Goal: Information Seeking & Learning: Learn about a topic

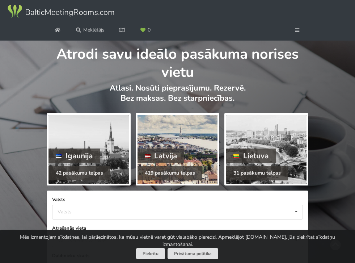
click at [178, 163] on div "Latvija" at bounding box center [161, 155] width 47 height 14
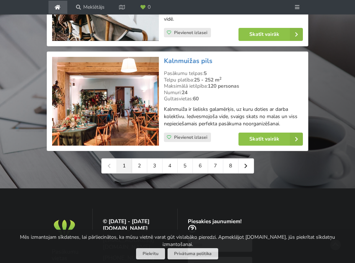
scroll to position [1717, 0]
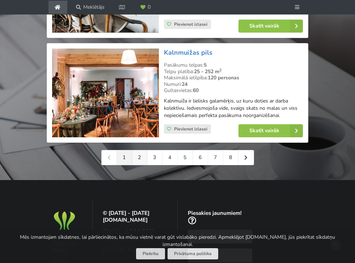
click at [137, 163] on link "2" at bounding box center [139, 157] width 15 height 14
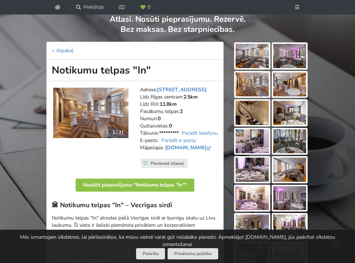
scroll to position [71, 0]
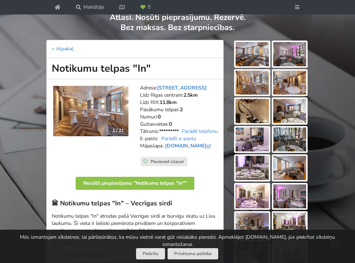
click at [112, 136] on img at bounding box center [90, 111] width 75 height 50
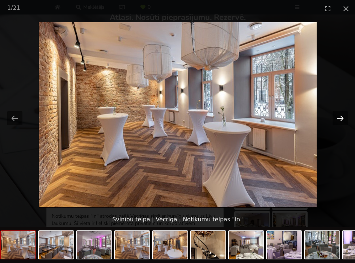
click at [342, 117] on button "Next slide" at bounding box center [340, 118] width 15 height 14
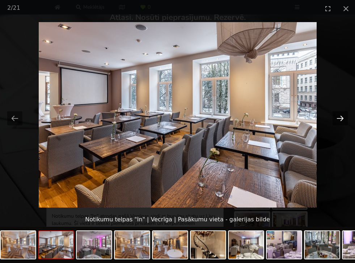
click at [342, 117] on button "Next slide" at bounding box center [340, 118] width 15 height 14
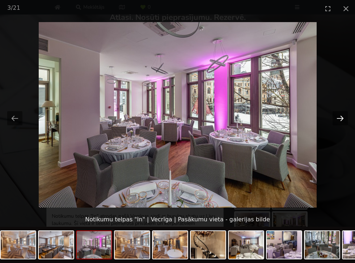
click at [342, 117] on button "Next slide" at bounding box center [340, 118] width 15 height 14
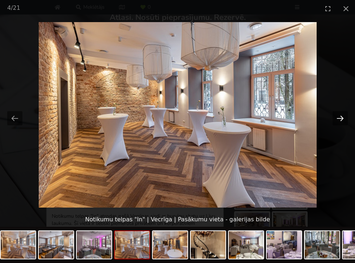
click at [342, 117] on button "Next slide" at bounding box center [340, 118] width 15 height 14
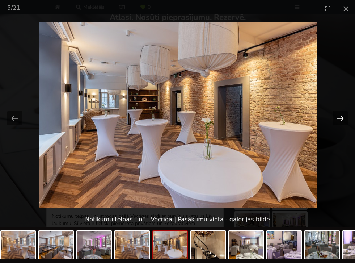
click at [342, 117] on button "Next slide" at bounding box center [340, 118] width 15 height 14
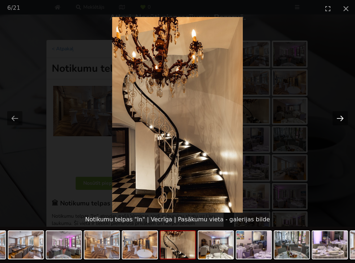
click at [342, 117] on button "Next slide" at bounding box center [340, 118] width 15 height 14
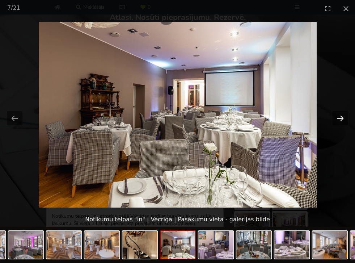
click at [342, 117] on button "Next slide" at bounding box center [340, 118] width 15 height 14
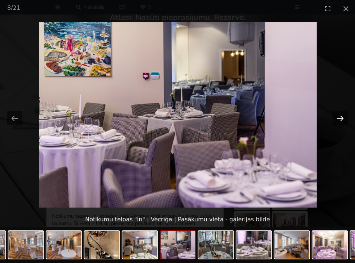
click at [342, 117] on button "Next slide" at bounding box center [340, 118] width 15 height 14
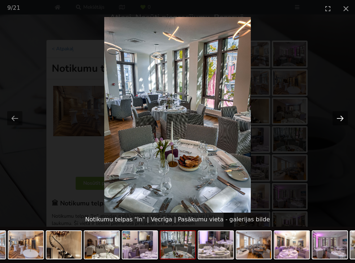
click at [342, 117] on button "Next slide" at bounding box center [340, 118] width 15 height 14
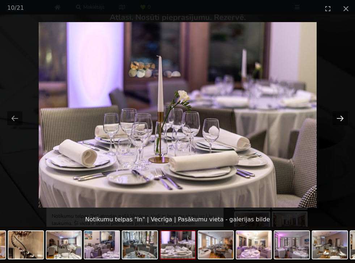
click at [342, 117] on button "Next slide" at bounding box center [340, 118] width 15 height 14
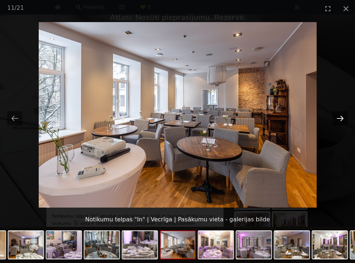
click at [342, 117] on button "Next slide" at bounding box center [340, 118] width 15 height 14
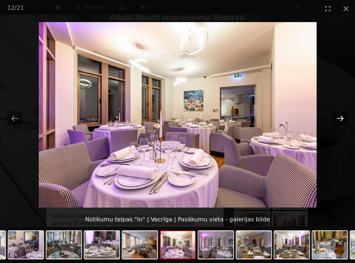
click at [342, 117] on button "Next slide" at bounding box center [340, 118] width 15 height 14
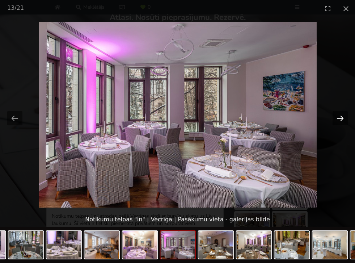
click at [342, 117] on button "Next slide" at bounding box center [340, 118] width 15 height 14
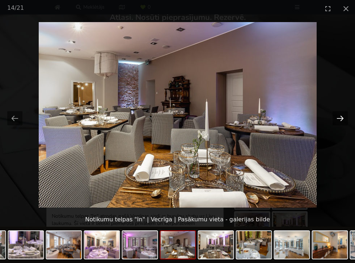
click at [342, 117] on button "Next slide" at bounding box center [340, 118] width 15 height 14
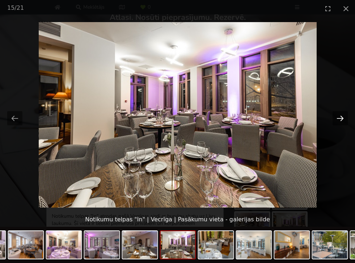
click at [342, 117] on button "Next slide" at bounding box center [340, 118] width 15 height 14
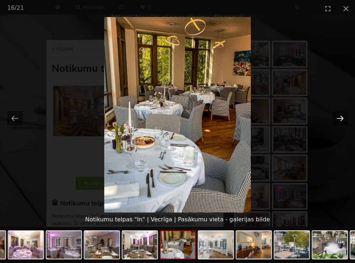
click at [342, 117] on button "Next slide" at bounding box center [340, 118] width 15 height 14
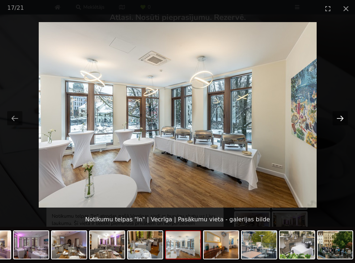
click at [342, 117] on button "Next slide" at bounding box center [340, 118] width 15 height 14
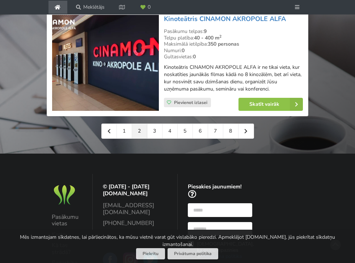
scroll to position [1778, 0]
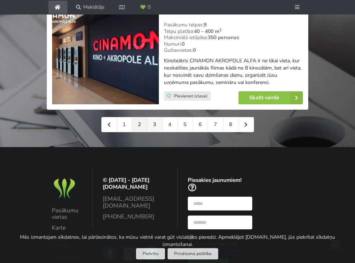
drag, startPoint x: 212, startPoint y: 94, endPoint x: 153, endPoint y: 126, distance: 67.4
click at [153, 126] on link "3" at bounding box center [154, 124] width 15 height 14
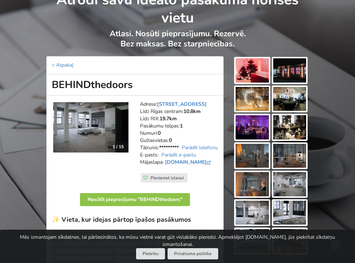
scroll to position [63, 0]
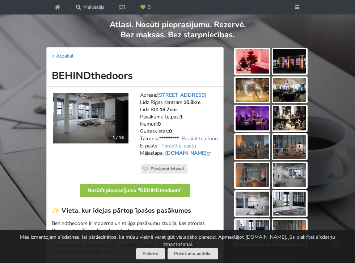
click at [96, 143] on img at bounding box center [90, 118] width 75 height 50
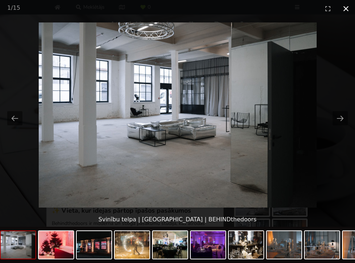
click at [348, 7] on button "Close gallery" at bounding box center [346, 8] width 18 height 17
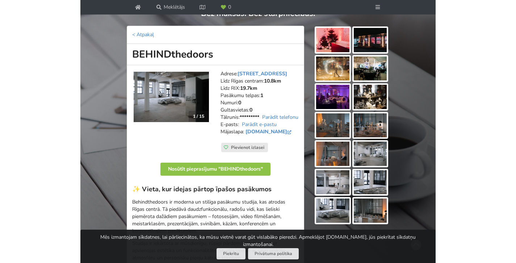
scroll to position [87, 0]
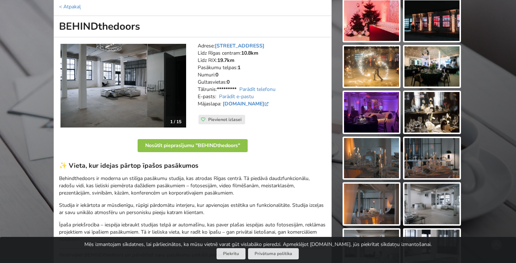
drag, startPoint x: 144, startPoint y: 29, endPoint x: 47, endPoint y: 24, distance: 97.9
click at [47, 24] on div "Atrodi savu ideālo pasākuma norises vietu Atlasi. Nosūti pieprasījumu. Rezervē.…" at bounding box center [258, 187] width 516 height 493
copy h1 "BEHINDthedoors"
click at [247, 93] on link "Parādīt e-pastu" at bounding box center [236, 96] width 35 height 7
click at [270, 100] on link "www.behindthedoors.lv" at bounding box center [246, 103] width 47 height 7
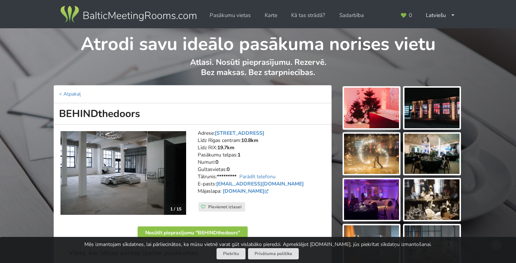
scroll to position [0, 0]
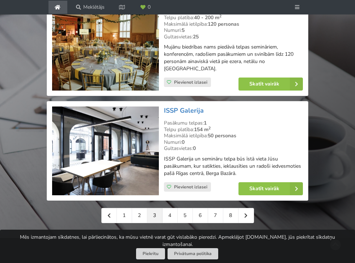
scroll to position [1659, 0]
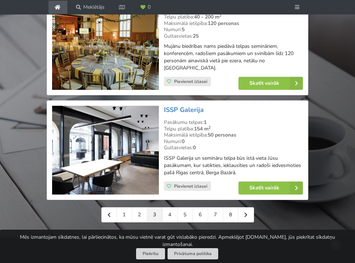
click at [170, 207] on link "4" at bounding box center [170, 214] width 15 height 14
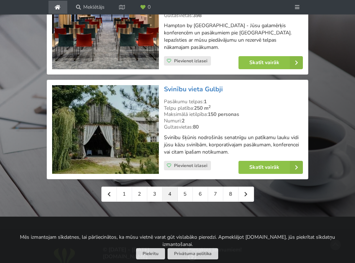
scroll to position [1703, 0]
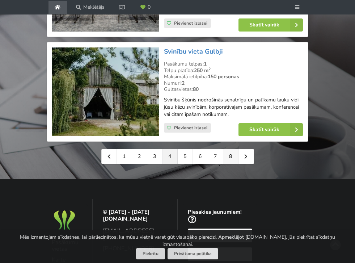
click at [182, 153] on link "5" at bounding box center [185, 156] width 15 height 14
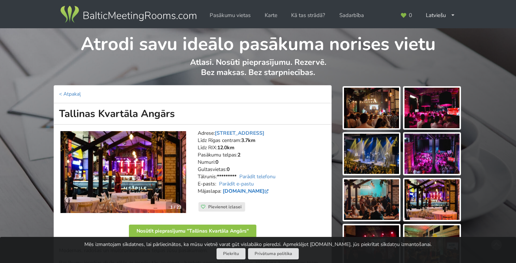
click at [247, 190] on link "[DOMAIN_NAME]" at bounding box center [246, 191] width 47 height 7
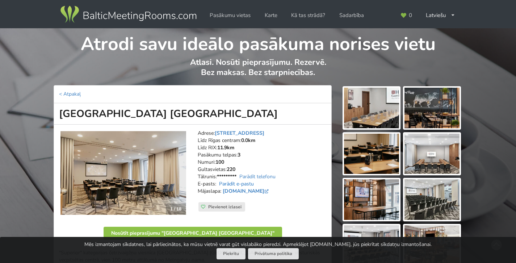
click at [249, 180] on link "Parādīt e-pastu" at bounding box center [236, 183] width 35 height 7
drag, startPoint x: 264, startPoint y: 180, endPoint x: 218, endPoint y: 179, distance: 46.4
click at [218, 179] on address "Adrese: Grēcinieku 25, Rīga Līdz Rīgas centram: 0.0km Līdz RIX: 11.9km Pasākumu…" at bounding box center [262, 166] width 129 height 72
copy address "sales@hgiriga.com"
drag, startPoint x: 59, startPoint y: 114, endPoint x: 156, endPoint y: 121, distance: 97.2
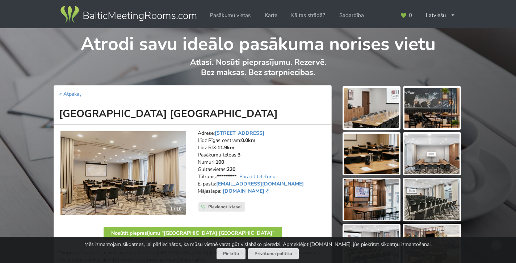
click at [156, 121] on h1 "[GEOGRAPHIC_DATA] [GEOGRAPHIC_DATA]" at bounding box center [193, 113] width 278 height 21
copy h1 "[GEOGRAPHIC_DATA] [GEOGRAPHIC_DATA]"
click at [255, 188] on link "www.hilton.com" at bounding box center [246, 191] width 47 height 7
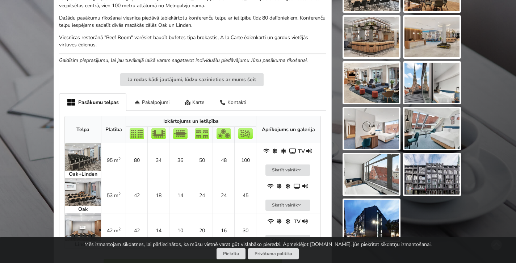
scroll to position [287, 0]
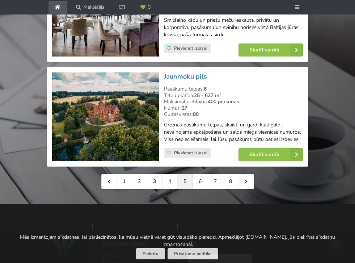
scroll to position [1711, 0]
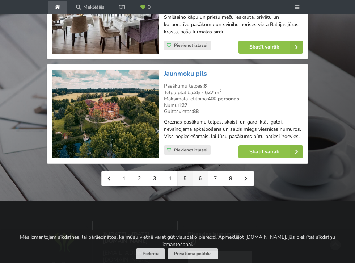
click at [203, 171] on link "6" at bounding box center [200, 178] width 15 height 14
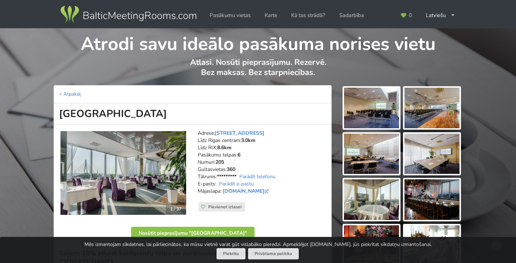
drag, startPoint x: 167, startPoint y: 111, endPoint x: 0, endPoint y: 111, distance: 166.5
copy h1 "[GEOGRAPHIC_DATA]"
click at [249, 182] on link "Parādīt e-pastu" at bounding box center [236, 183] width 35 height 7
drag, startPoint x: 292, startPoint y: 178, endPoint x: 217, endPoint y: 178, distance: 75.3
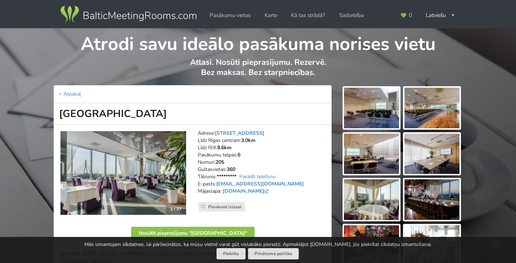
click at [217, 178] on address "Adrese: Ķīpsalas iela 2, Rīga Līdz Rīgas centram: 3.0km Līdz RIX: 8.6km Pasākum…" at bounding box center [262, 166] width 129 height 72
copy address "conference@islandehotel.lv"
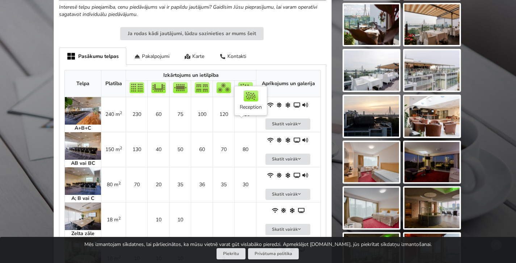
scroll to position [459, 0]
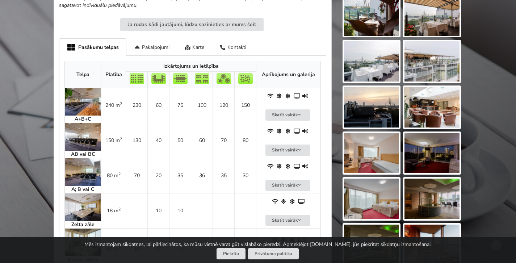
click at [90, 94] on img at bounding box center [83, 102] width 36 height 28
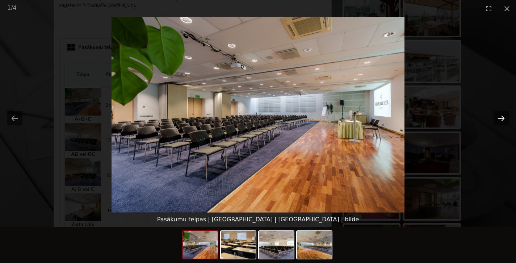
click at [355, 117] on button "Next slide" at bounding box center [500, 118] width 15 height 14
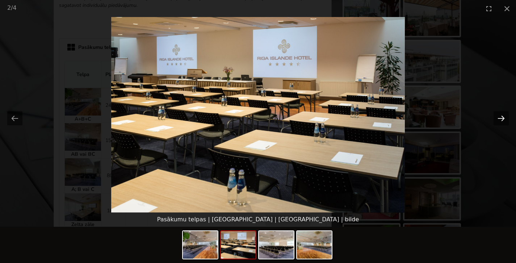
click at [355, 117] on button "Next slide" at bounding box center [500, 118] width 15 height 14
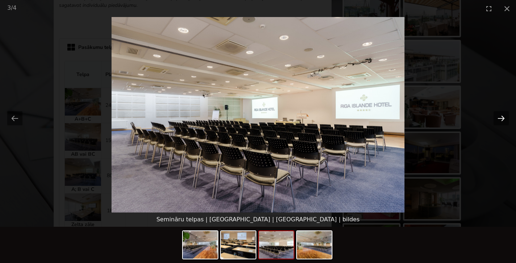
click at [355, 117] on button "Next slide" at bounding box center [500, 118] width 15 height 14
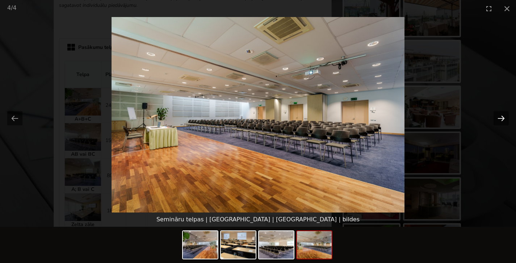
click at [355, 117] on button "Next slide" at bounding box center [500, 118] width 15 height 14
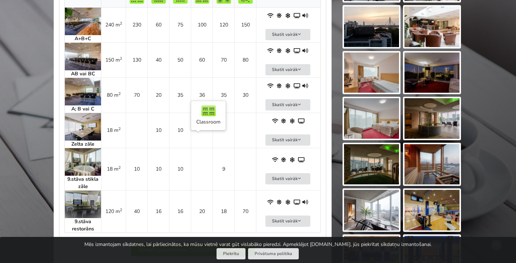
scroll to position [539, 0]
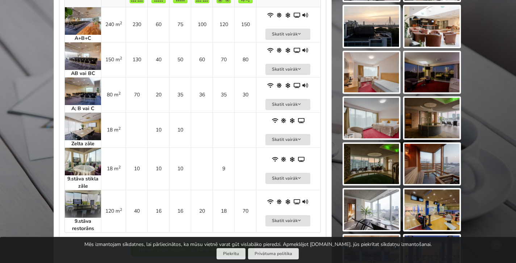
click at [89, 191] on img at bounding box center [83, 204] width 36 height 28
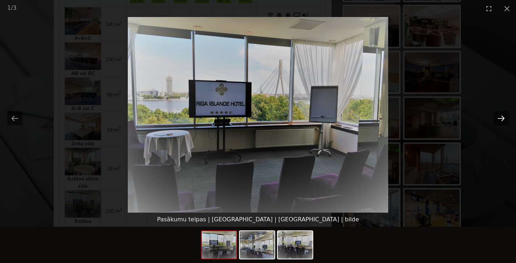
click at [355, 121] on button "Next slide" at bounding box center [500, 118] width 15 height 14
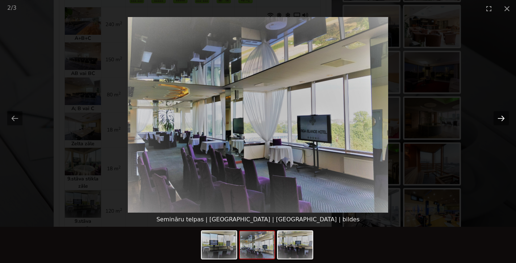
click at [355, 121] on button "Next slide" at bounding box center [500, 118] width 15 height 14
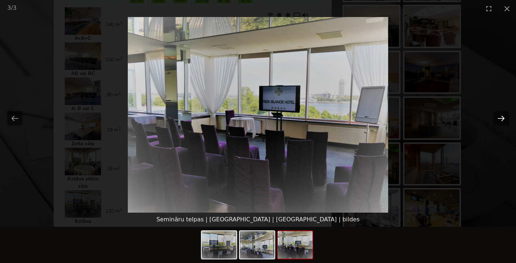
click at [355, 121] on button "Next slide" at bounding box center [500, 118] width 15 height 14
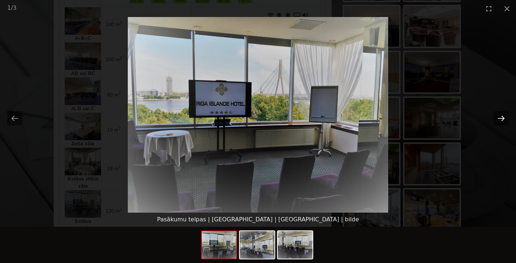
click at [355, 121] on button "Next slide" at bounding box center [500, 118] width 15 height 14
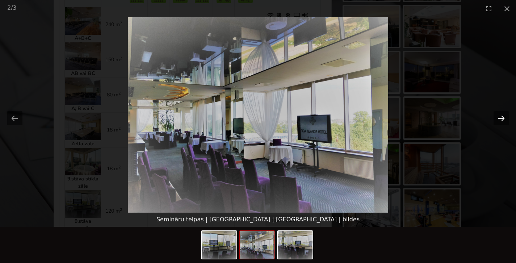
click at [355, 121] on button "Next slide" at bounding box center [500, 118] width 15 height 14
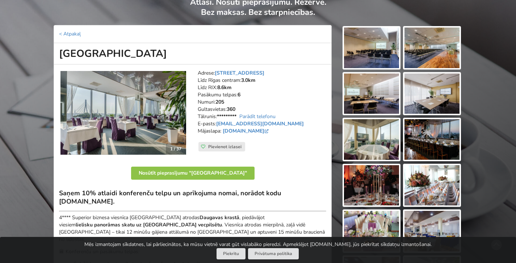
scroll to position [59, 0]
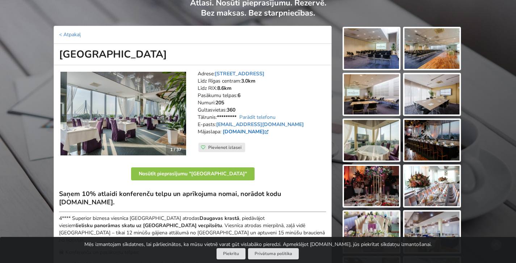
click at [245, 130] on link "www.islandehotel.lv" at bounding box center [246, 131] width 47 height 7
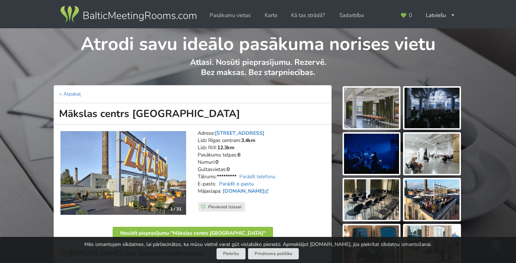
click at [250, 180] on link "Parādīt e-pastu" at bounding box center [236, 183] width 35 height 7
drag, startPoint x: 270, startPoint y: 179, endPoint x: 218, endPoint y: 178, distance: 51.8
click at [218, 178] on address "Adrese: Lāčplēša iela 101, Rīga Līdz Rīgas centram: 3.4km Līdz RIX: 12.3km Pasā…" at bounding box center [262, 166] width 129 height 72
copy address "events@zuzeum.com"
drag, startPoint x: 222, startPoint y: 187, endPoint x: 265, endPoint y: 189, distance: 42.8
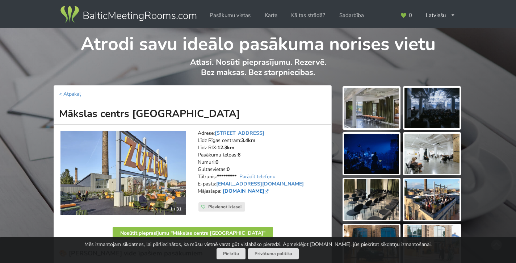
click at [265, 189] on address "Adrese: Lāčplēša iela 101, Rīga Līdz Rīgas centram: 3.4km Līdz RIX: 12.3km Pasā…" at bounding box center [262, 166] width 129 height 72
copy address "www.zuzeum.com"
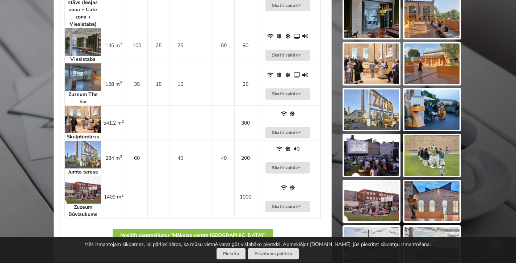
scroll to position [501, 0]
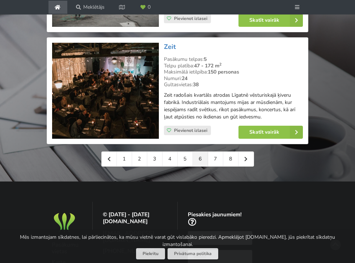
scroll to position [1739, 0]
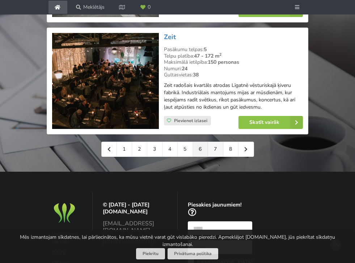
click at [214, 142] on link "7" at bounding box center [215, 149] width 15 height 14
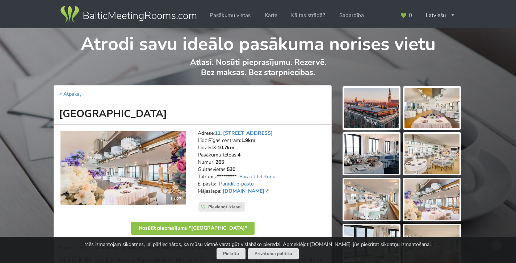
click at [246, 180] on link "Parādīt e-pastu" at bounding box center [236, 183] width 35 height 7
drag, startPoint x: 302, startPoint y: 179, endPoint x: 217, endPoint y: 180, distance: 85.1
click at [217, 180] on address "Adrese: 11. novembra krastmala 33, Rīga Līdz Rīgas centram: 1.9km Līdz RIX: 10.…" at bounding box center [262, 166] width 129 height 72
copy address "conference.riverside@wellton.com"
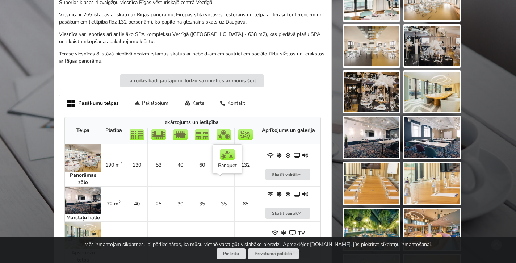
scroll to position [244, 0]
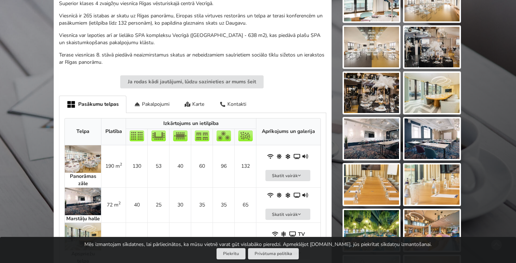
click at [82, 154] on img at bounding box center [83, 159] width 36 height 28
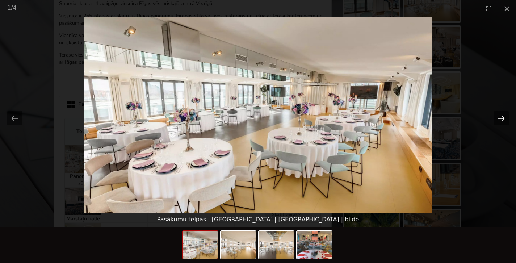
click at [355, 119] on button "Next slide" at bounding box center [500, 118] width 15 height 14
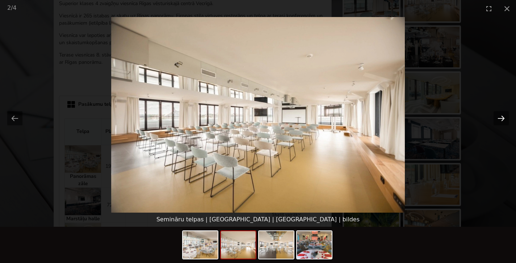
click at [355, 119] on button "Next slide" at bounding box center [500, 118] width 15 height 14
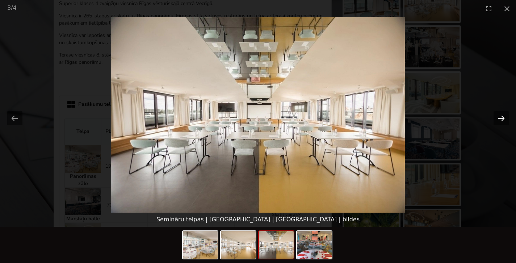
click at [355, 119] on button "Next slide" at bounding box center [500, 118] width 15 height 14
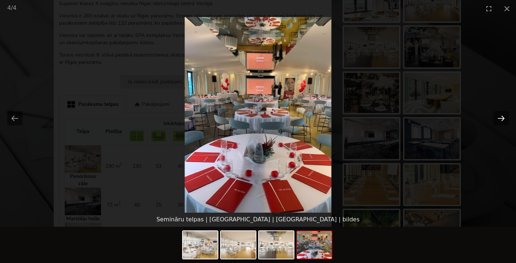
click at [355, 119] on button "Next slide" at bounding box center [500, 118] width 15 height 14
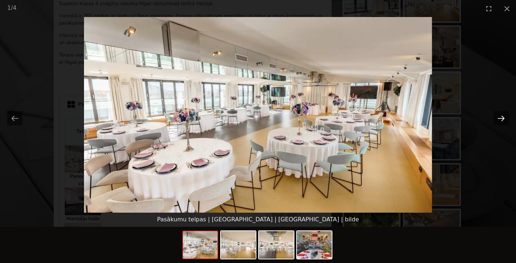
click at [355, 119] on button "Next slide" at bounding box center [500, 118] width 15 height 14
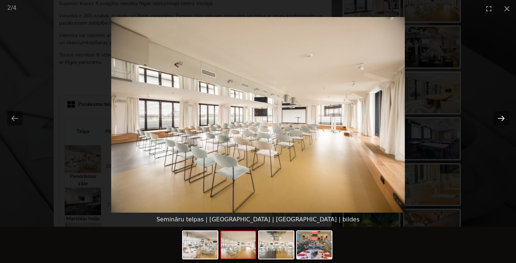
click at [355, 119] on button "Next slide" at bounding box center [500, 118] width 15 height 14
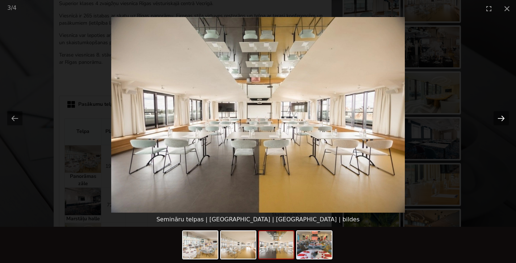
click at [355, 119] on button "Next slide" at bounding box center [500, 118] width 15 height 14
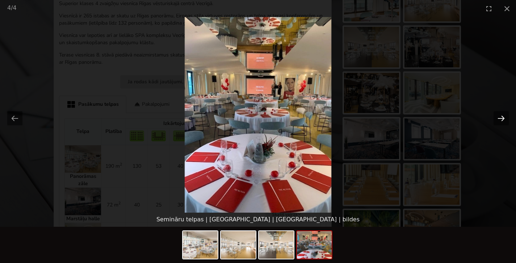
click at [355, 119] on button "Next slide" at bounding box center [500, 118] width 15 height 14
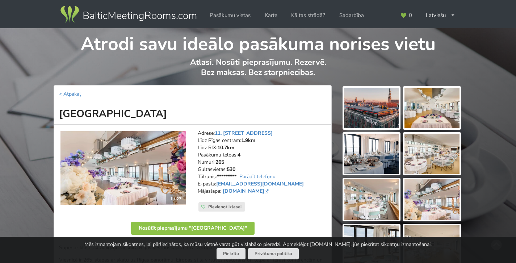
scroll to position [0, 0]
drag, startPoint x: 203, startPoint y: 114, endPoint x: 13, endPoint y: 111, distance: 190.1
copy h1 "[GEOGRAPHIC_DATA]"
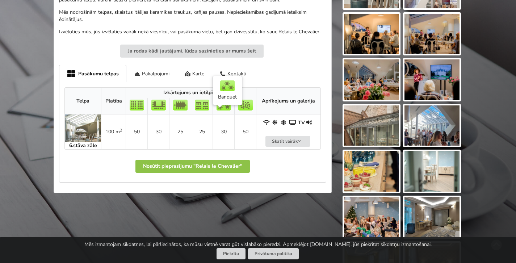
scroll to position [315, 0]
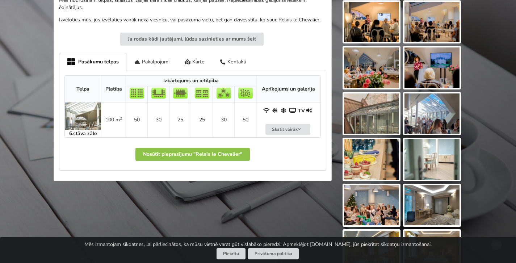
click at [88, 114] on img at bounding box center [83, 116] width 36 height 28
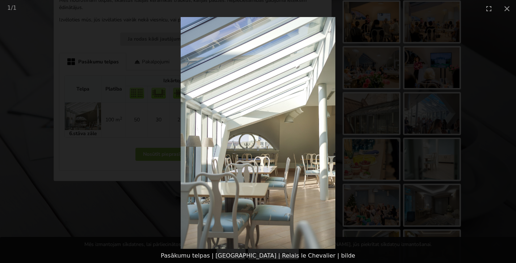
click at [355, 201] on picture at bounding box center [258, 133] width 516 height 232
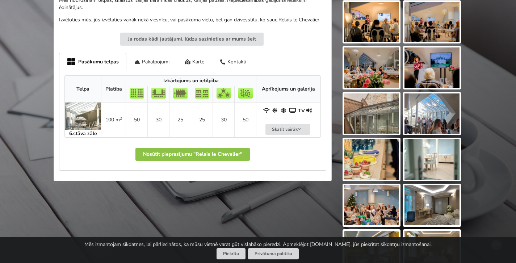
click at [355, 32] on img at bounding box center [371, 22] width 55 height 41
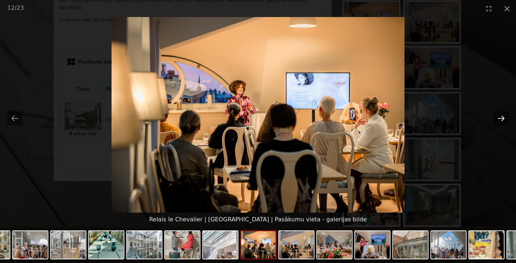
click at [355, 118] on button "Next slide" at bounding box center [500, 118] width 15 height 14
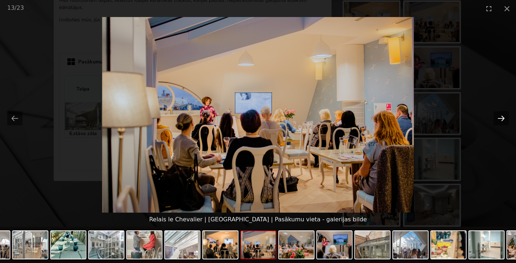
click at [355, 118] on button "Next slide" at bounding box center [500, 118] width 15 height 14
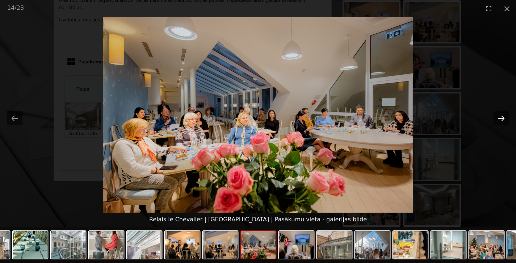
click at [355, 118] on button "Next slide" at bounding box center [500, 118] width 15 height 14
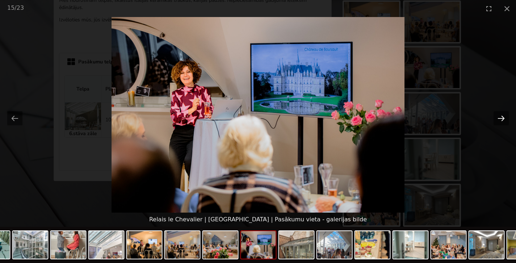
click at [355, 118] on button "Next slide" at bounding box center [500, 118] width 15 height 14
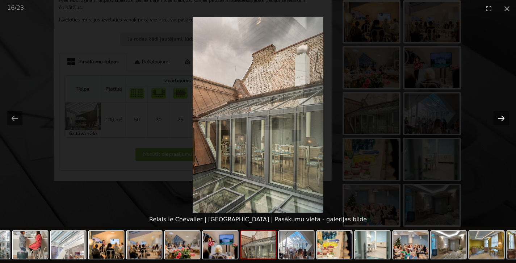
click at [355, 118] on button "Next slide" at bounding box center [500, 118] width 15 height 14
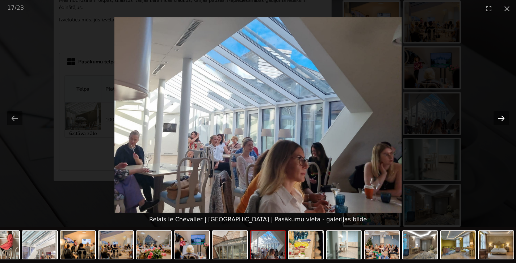
click at [355, 118] on button "Next slide" at bounding box center [500, 118] width 15 height 14
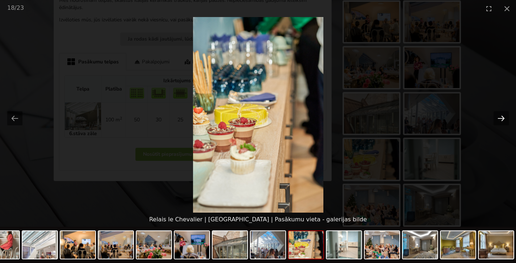
click at [355, 118] on button "Next slide" at bounding box center [500, 118] width 15 height 14
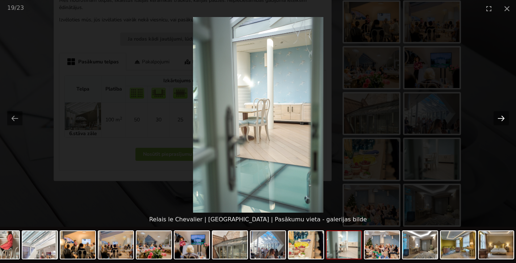
click at [355, 118] on button "Next slide" at bounding box center [500, 118] width 15 height 14
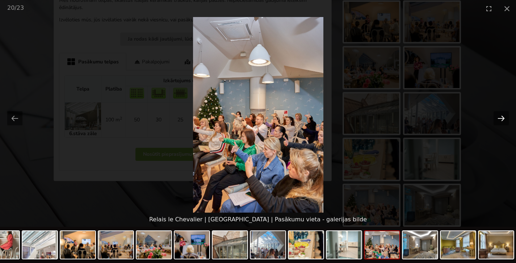
click at [355, 118] on button "Next slide" at bounding box center [500, 118] width 15 height 14
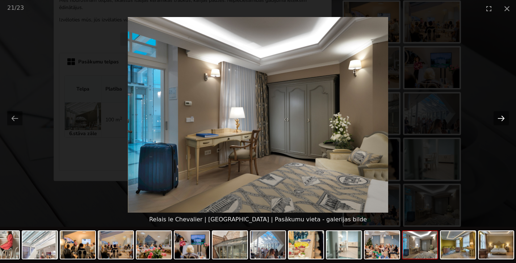
click at [355, 118] on button "Next slide" at bounding box center [500, 118] width 15 height 14
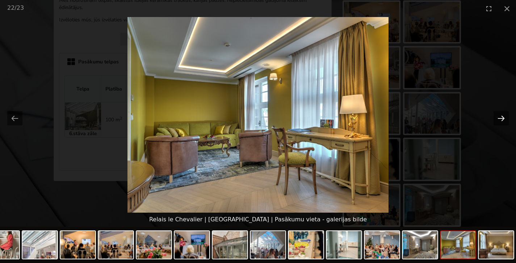
click at [355, 118] on button "Next slide" at bounding box center [500, 118] width 15 height 14
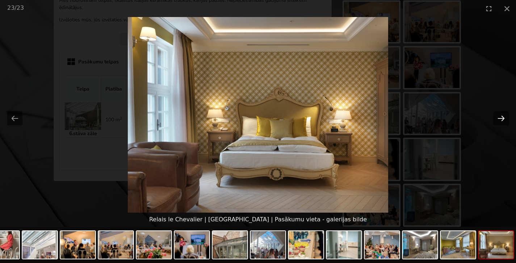
click at [355, 118] on button "Next slide" at bounding box center [500, 118] width 15 height 14
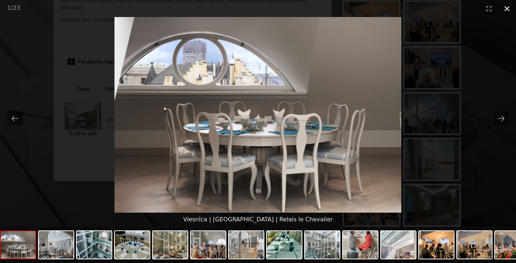
click at [355, 10] on button "Close gallery" at bounding box center [507, 8] width 18 height 17
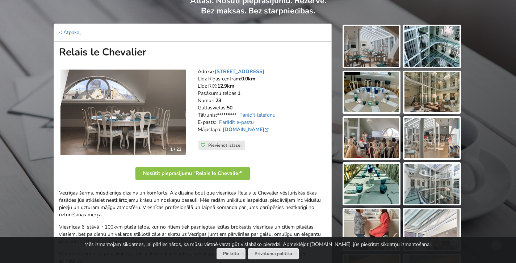
scroll to position [64, 0]
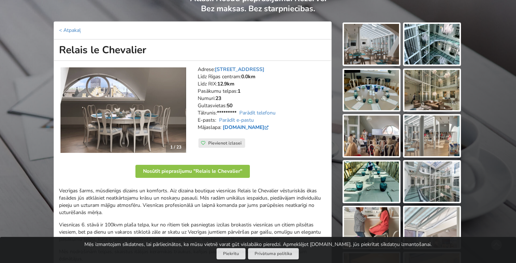
click at [248, 125] on link "lechevalier.lv" at bounding box center [246, 127] width 47 height 7
click at [244, 117] on link "Parādīt e-pastu" at bounding box center [236, 120] width 35 height 7
drag, startPoint x: 268, startPoint y: 115, endPoint x: 217, endPoint y: 116, distance: 50.7
click at [217, 116] on address "Adrese: Kaļķu iela 20, Rīga Līdz Rīgas centram: 0.0km Līdz RIX: 12.9km Pasākumu…" at bounding box center [262, 102] width 129 height 72
copy address "julia@lechevalier.lv"
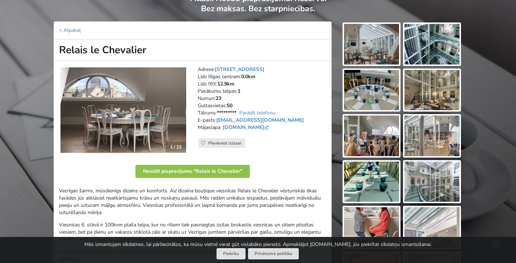
drag, startPoint x: 180, startPoint y: 49, endPoint x: 60, endPoint y: 47, distance: 119.8
click at [60, 47] on h1 "Relais le Chevalier" at bounding box center [193, 49] width 278 height 21
copy h1 "Relais le Chevalier"
click at [355, 188] on img at bounding box center [371, 181] width 55 height 41
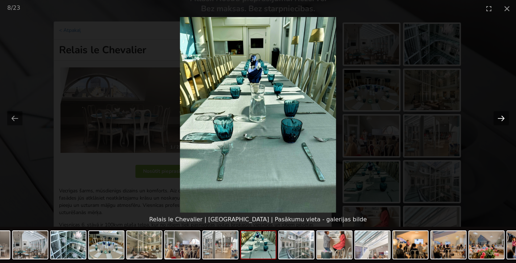
click at [355, 118] on button "Next slide" at bounding box center [500, 118] width 15 height 14
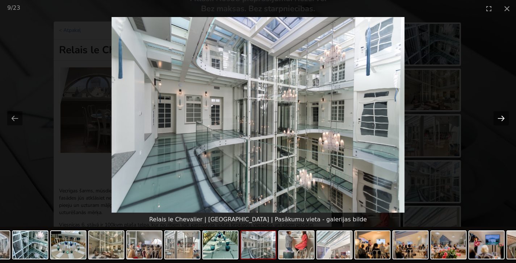
click at [355, 118] on button "Next slide" at bounding box center [500, 118] width 15 height 14
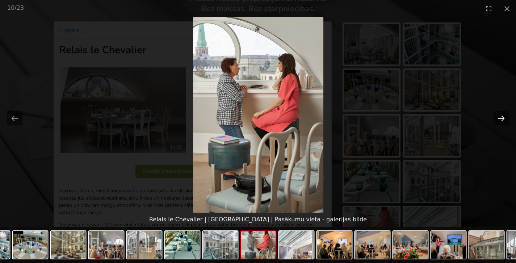
click at [355, 118] on button "Next slide" at bounding box center [500, 118] width 15 height 14
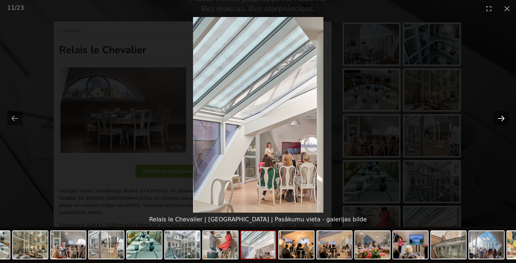
click at [355, 118] on button "Next slide" at bounding box center [500, 118] width 15 height 14
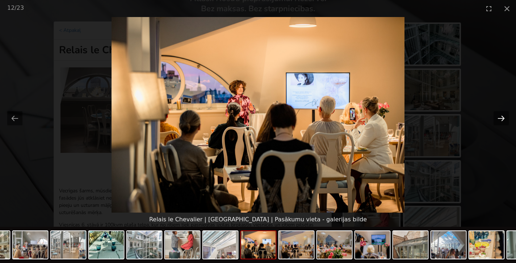
click at [355, 118] on button "Next slide" at bounding box center [500, 118] width 15 height 14
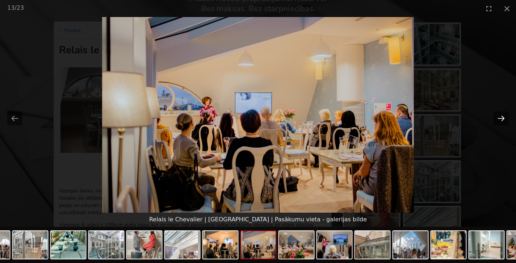
click at [355, 118] on button "Next slide" at bounding box center [500, 118] width 15 height 14
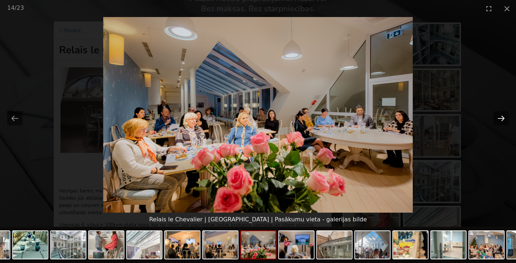
click at [355, 118] on button "Next slide" at bounding box center [500, 118] width 15 height 14
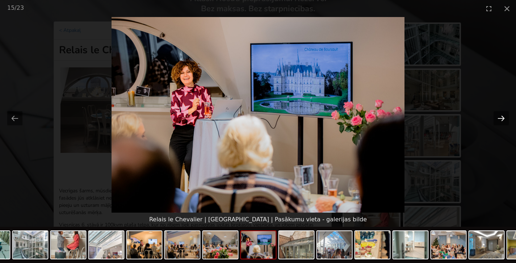
click at [355, 118] on button "Next slide" at bounding box center [500, 118] width 15 height 14
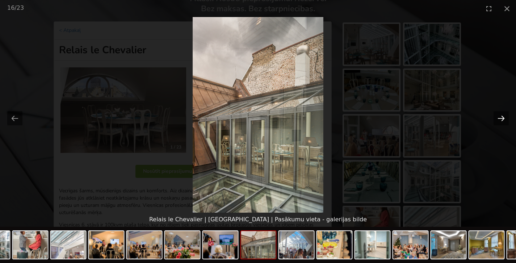
click at [355, 118] on button "Next slide" at bounding box center [500, 118] width 15 height 14
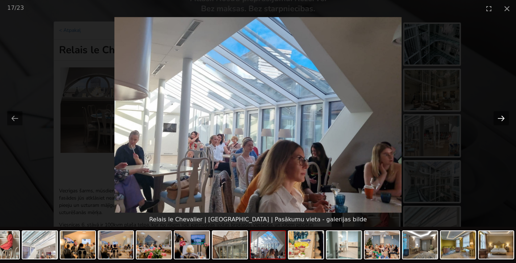
click at [355, 118] on button "Next slide" at bounding box center [500, 118] width 15 height 14
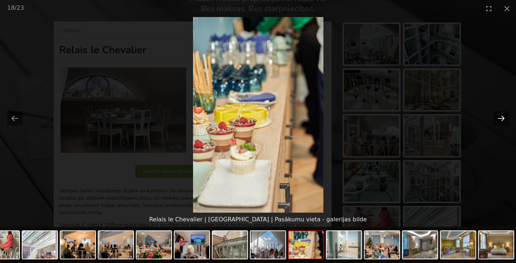
click at [355, 118] on button "Next slide" at bounding box center [500, 118] width 15 height 14
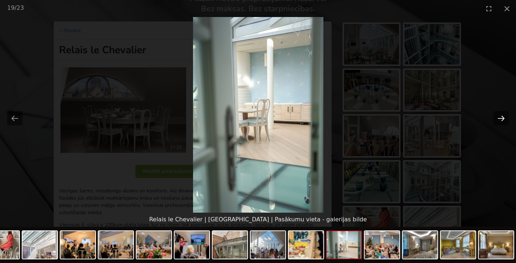
click at [355, 118] on button "Next slide" at bounding box center [500, 118] width 15 height 14
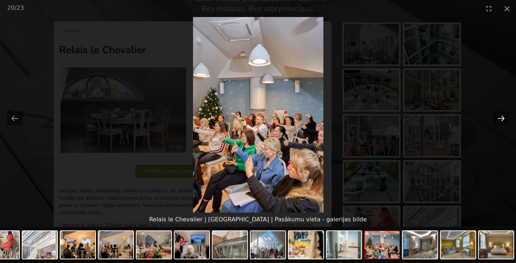
click at [355, 118] on button "Next slide" at bounding box center [500, 118] width 15 height 14
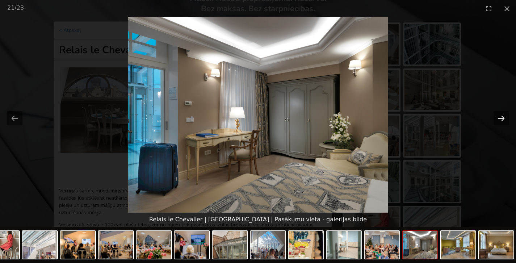
click at [355, 118] on button "Next slide" at bounding box center [500, 118] width 15 height 14
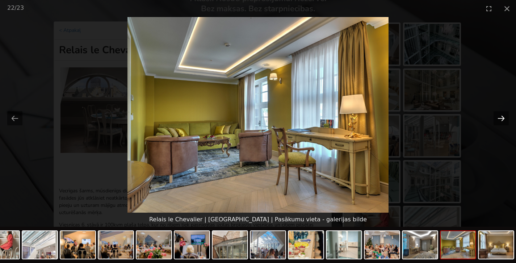
click at [355, 118] on button "Next slide" at bounding box center [500, 118] width 15 height 14
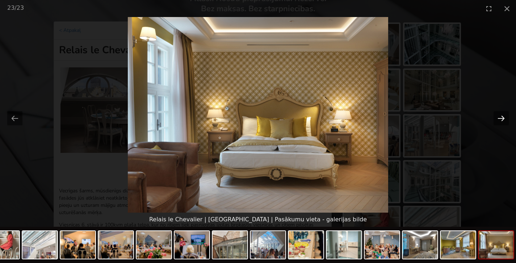
click at [355, 118] on button "Next slide" at bounding box center [500, 118] width 15 height 14
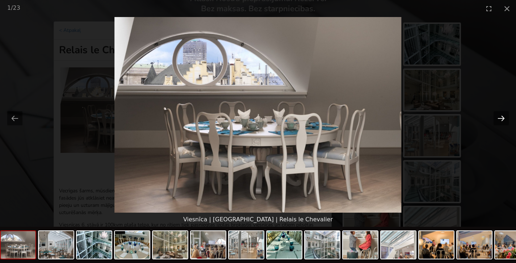
click at [355, 118] on button "Next slide" at bounding box center [500, 118] width 15 height 14
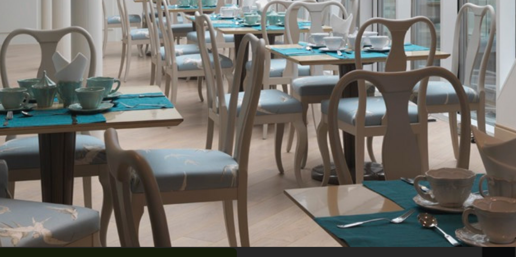
scroll to position [77, 0]
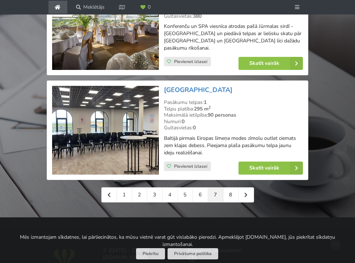
scroll to position [1678, 0]
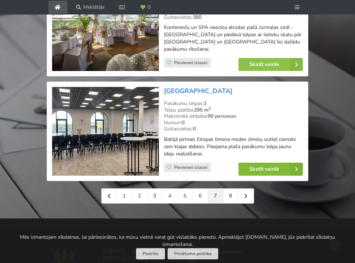
click at [229, 189] on link "8" at bounding box center [230, 196] width 15 height 14
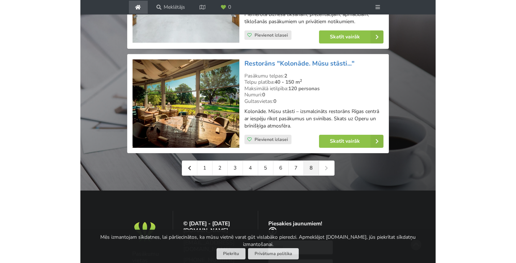
scroll to position [419, 0]
